Goal: Download file/media

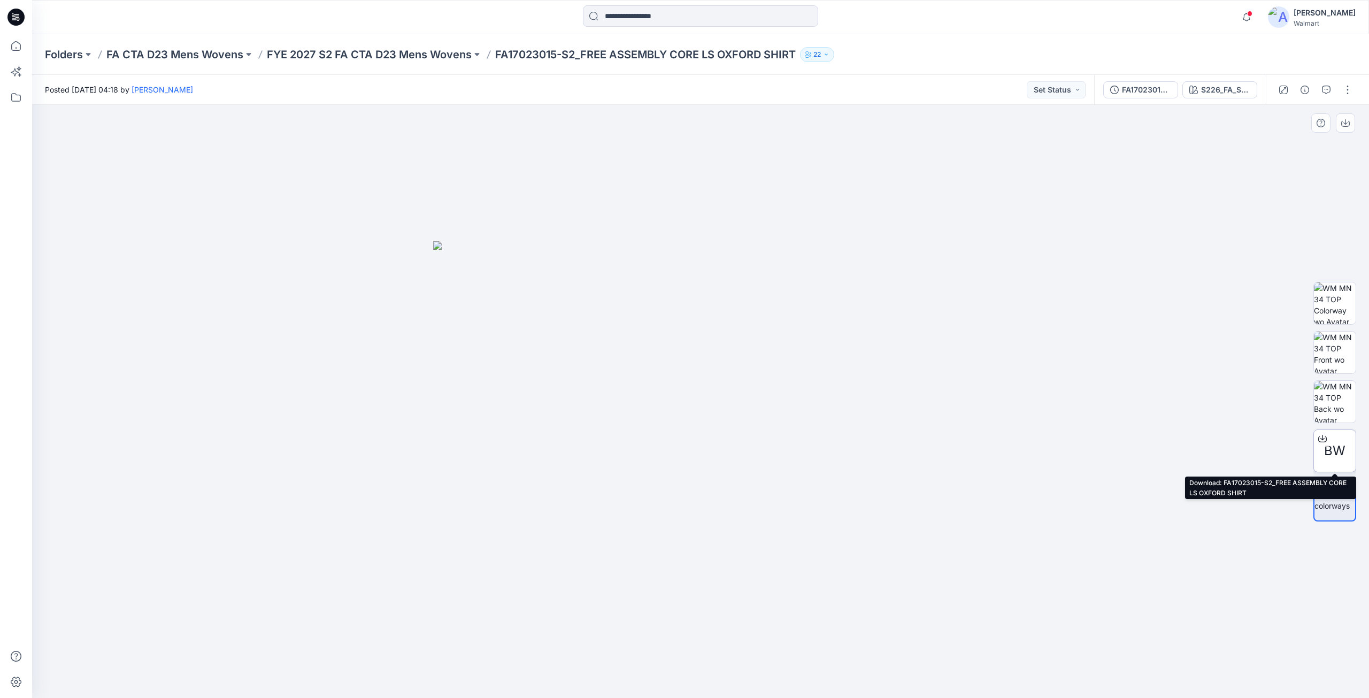
click at [1323, 438] on icon at bounding box center [1322, 438] width 9 height 9
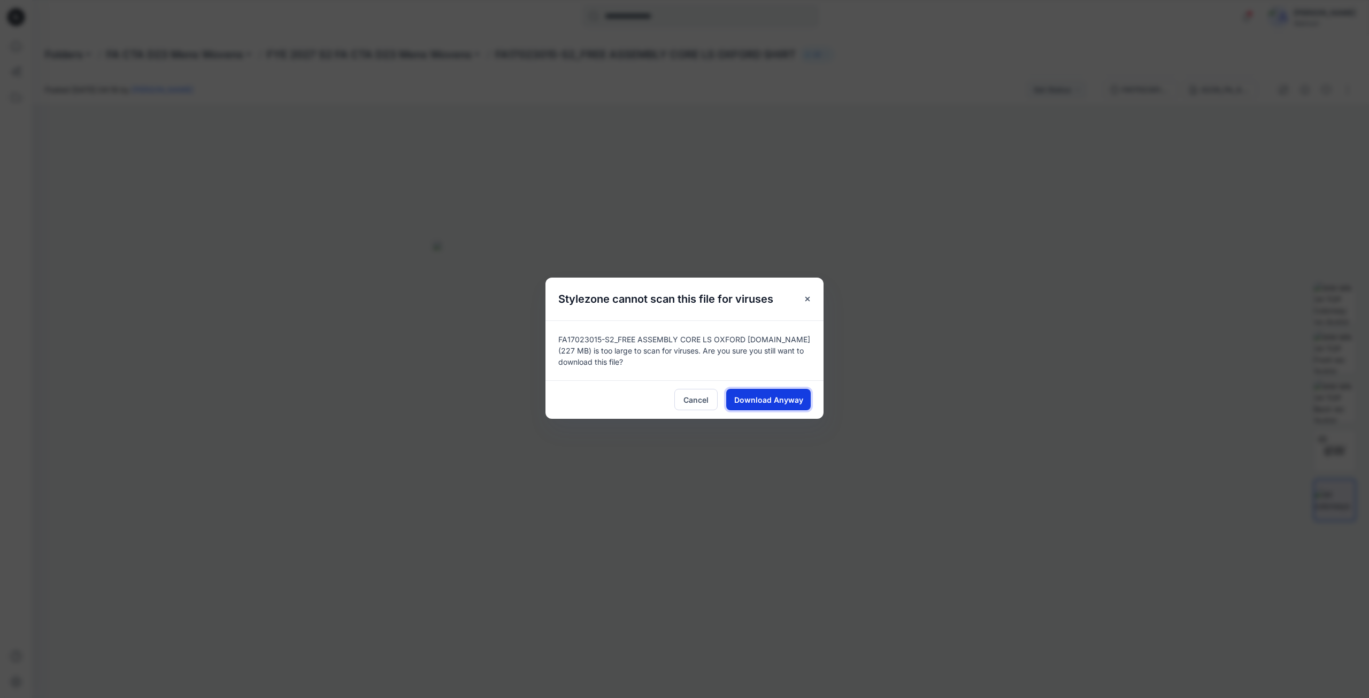
click at [769, 406] on button "Download Anyway" at bounding box center [768, 399] width 84 height 21
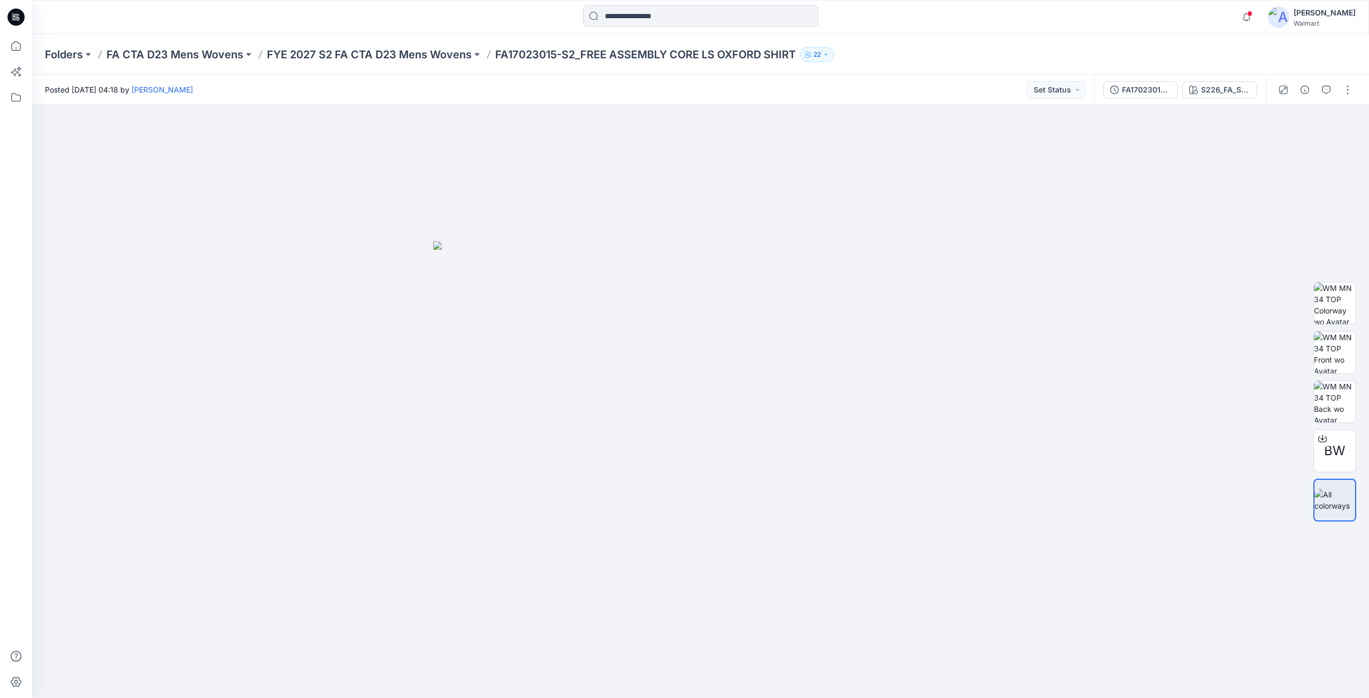
click at [14, 21] on icon at bounding box center [15, 17] width 17 height 17
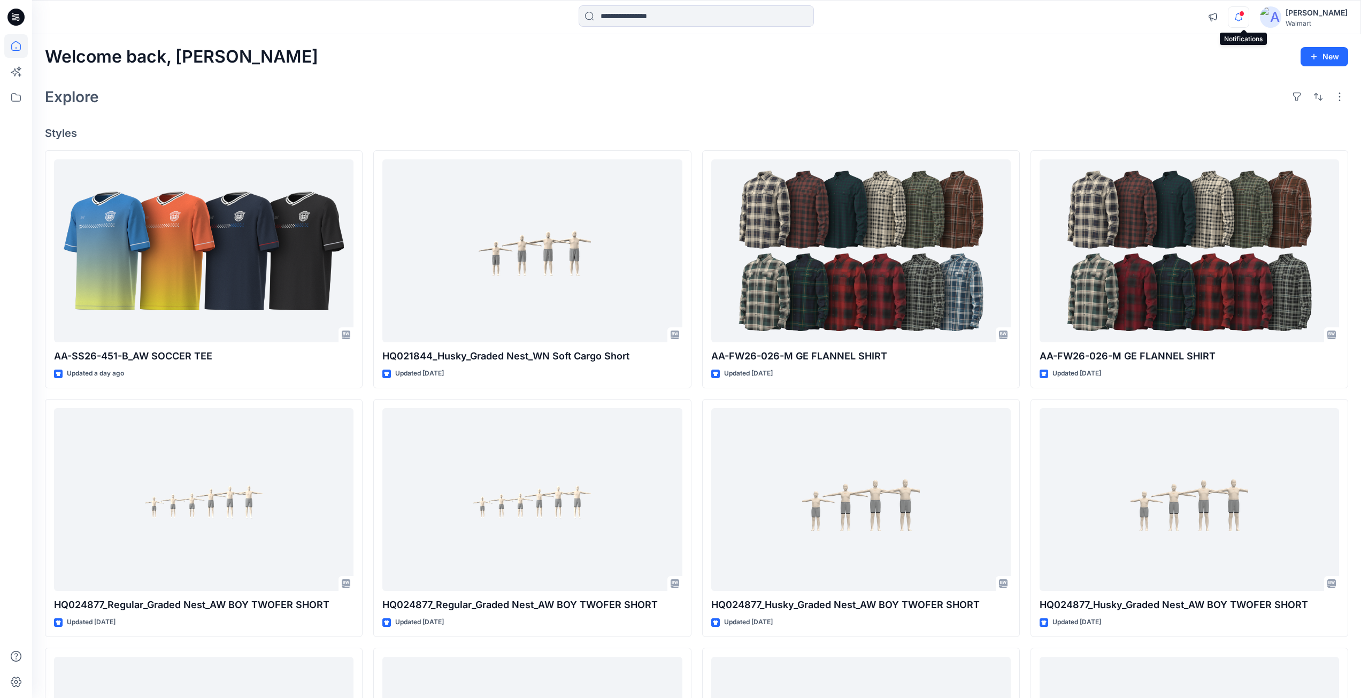
click at [1241, 16] on icon "button" at bounding box center [1238, 16] width 20 height 21
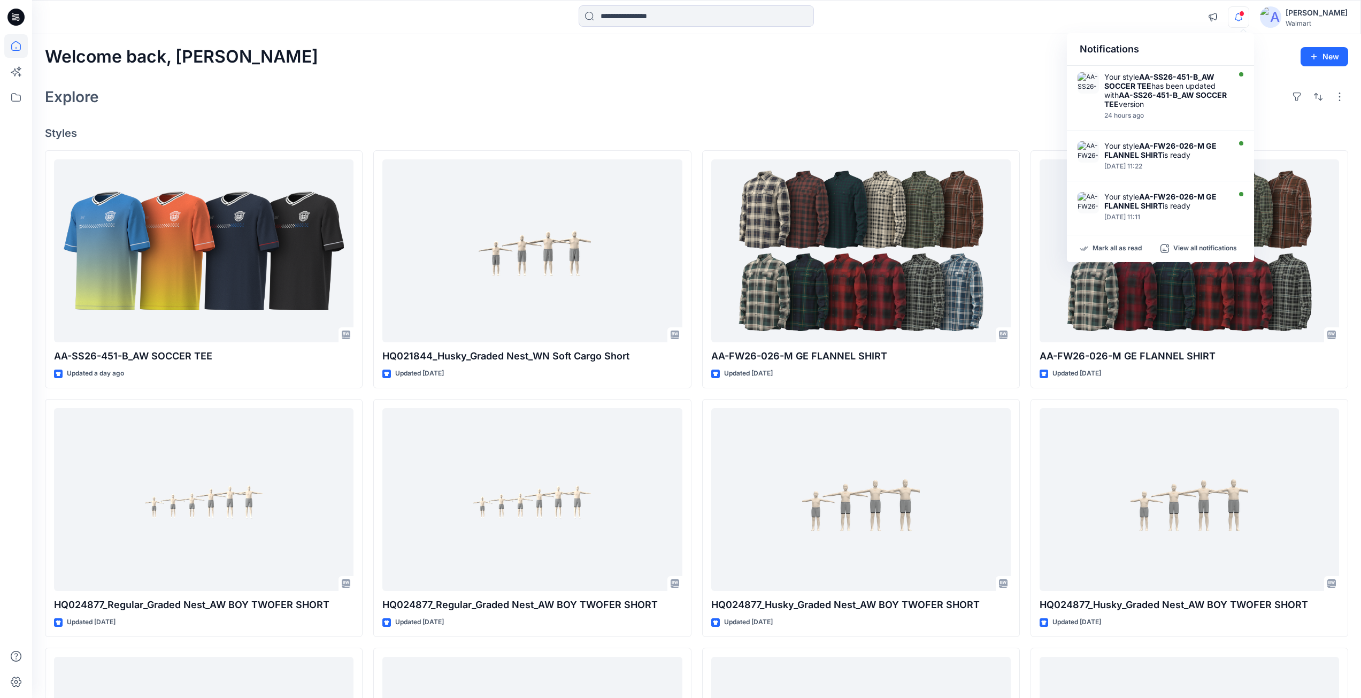
click at [938, 96] on div "Explore" at bounding box center [696, 97] width 1303 height 26
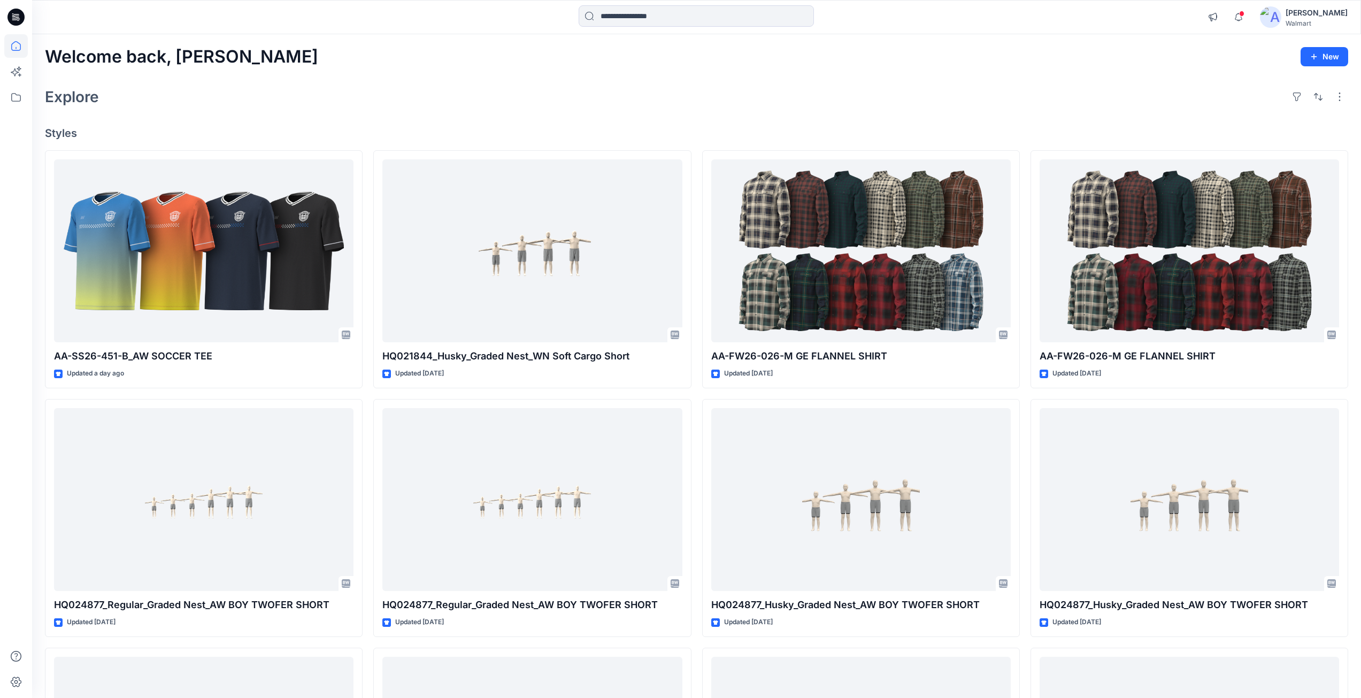
click at [14, 17] on icon at bounding box center [15, 17] width 17 height 17
click at [17, 18] on icon at bounding box center [15, 17] width 17 height 17
click at [1241, 20] on icon "button" at bounding box center [1238, 16] width 20 height 21
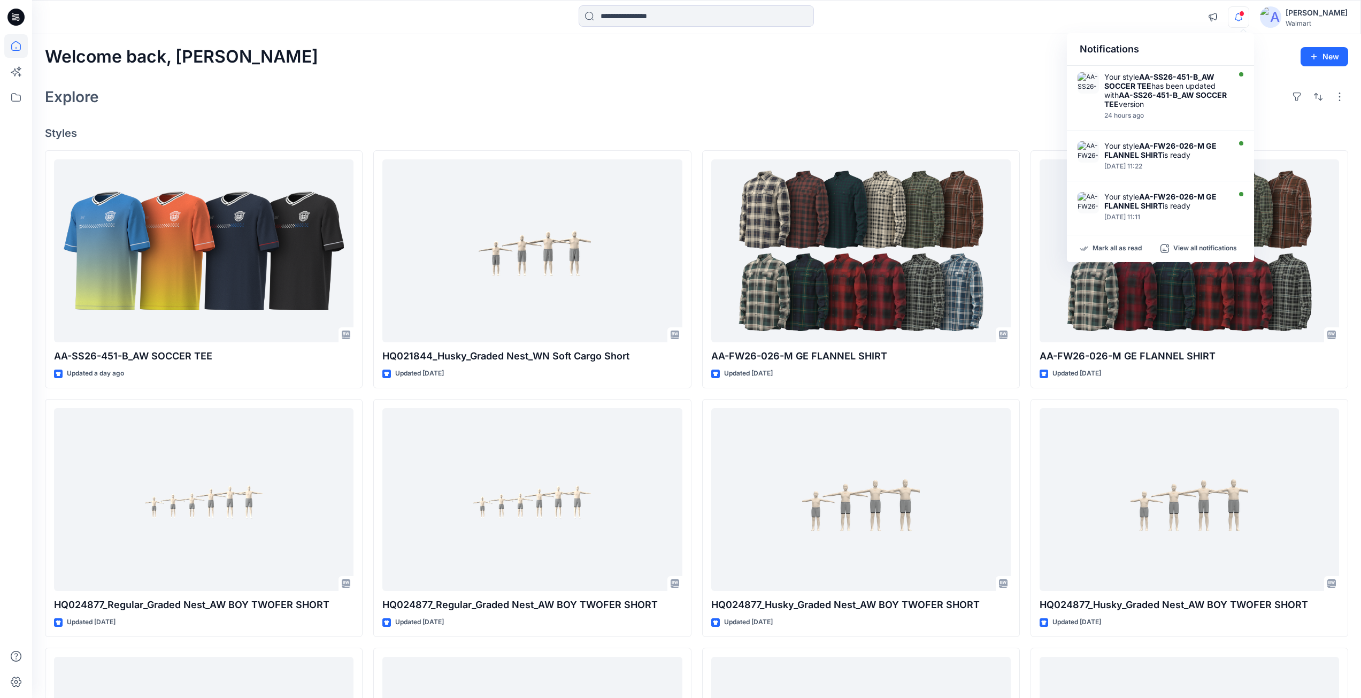
click at [929, 14] on div at bounding box center [696, 17] width 664 height 24
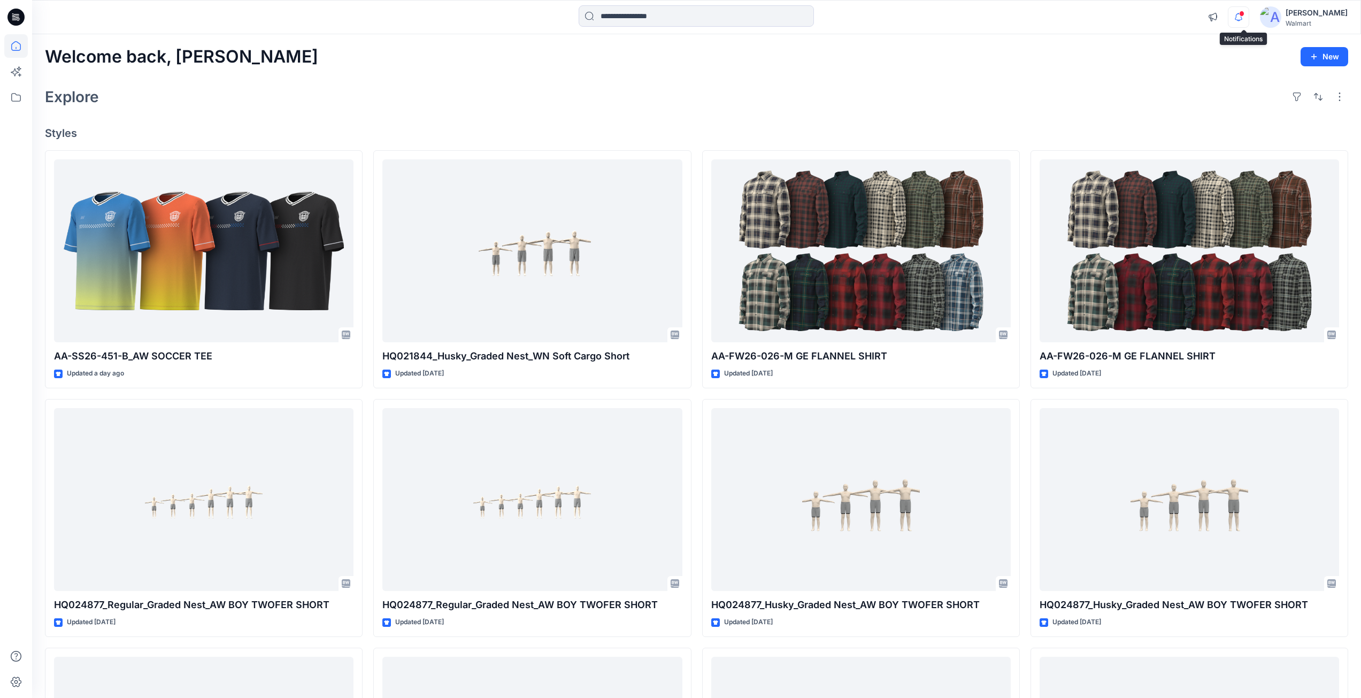
click at [1247, 20] on icon "button" at bounding box center [1238, 16] width 20 height 21
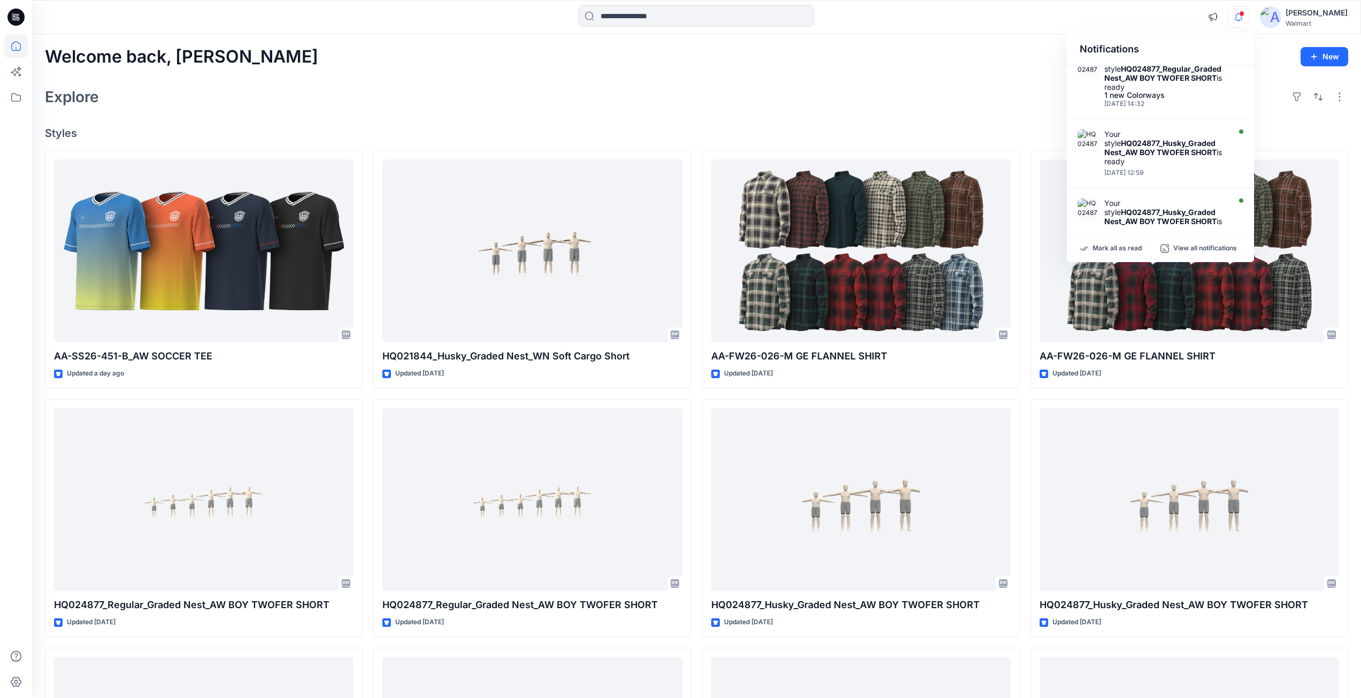
scroll to position [473, 0]
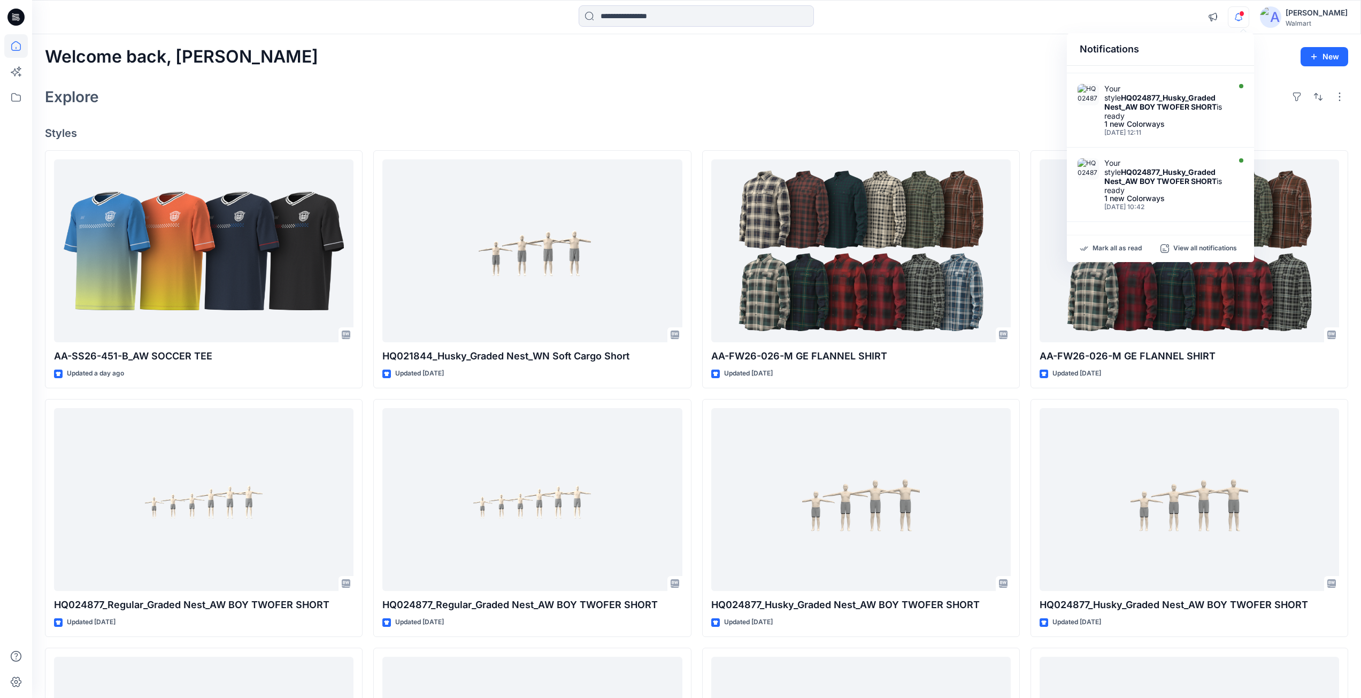
drag, startPoint x: 875, startPoint y: 74, endPoint x: 912, endPoint y: 93, distance: 41.4
